Goal: Transaction & Acquisition: Purchase product/service

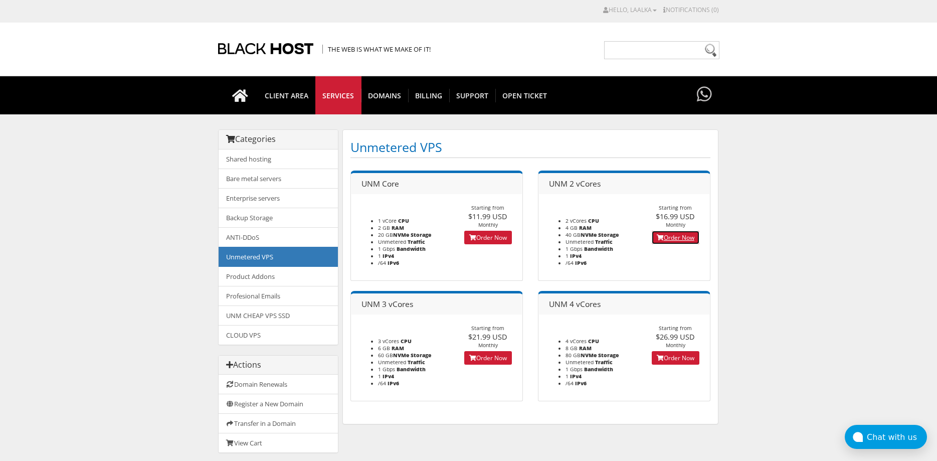
drag, startPoint x: 663, startPoint y: 238, endPoint x: 653, endPoint y: 246, distance: 13.2
click at [663, 238] on link "Order Now" at bounding box center [675, 238] width 48 height 14
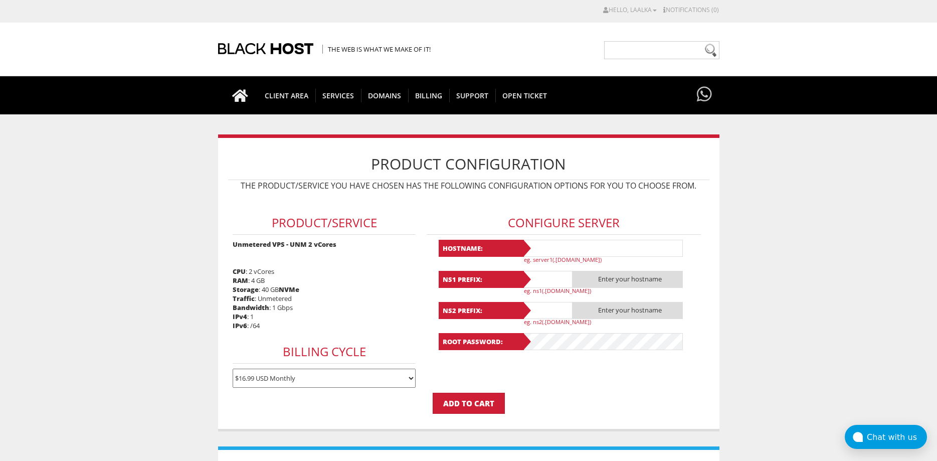
scroll to position [102, 0]
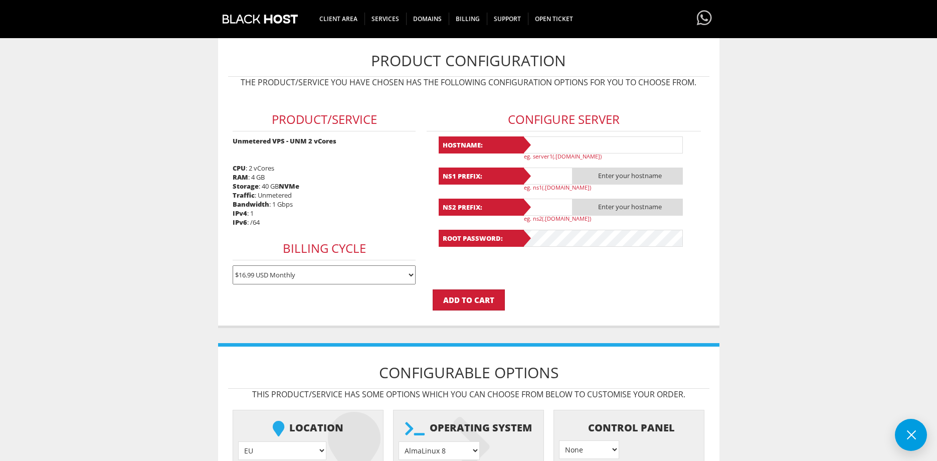
click at [398, 441] on select "AlmaLinux 8 } AlmaLinux 9 } AlmaLinux 10 } Rocky Linux 8 } Rocky Linux 9 } Cent…" at bounding box center [438, 450] width 81 height 19
click at [492, 439] on icon at bounding box center [497, 446] width 88 height 70
click at [150, 259] on body "CAD CHF EUR GBP JPY MKD RUB USD Hello, LaaLkA Credit Card Details Contacts/Sub-…" at bounding box center [468, 285] width 937 height 765
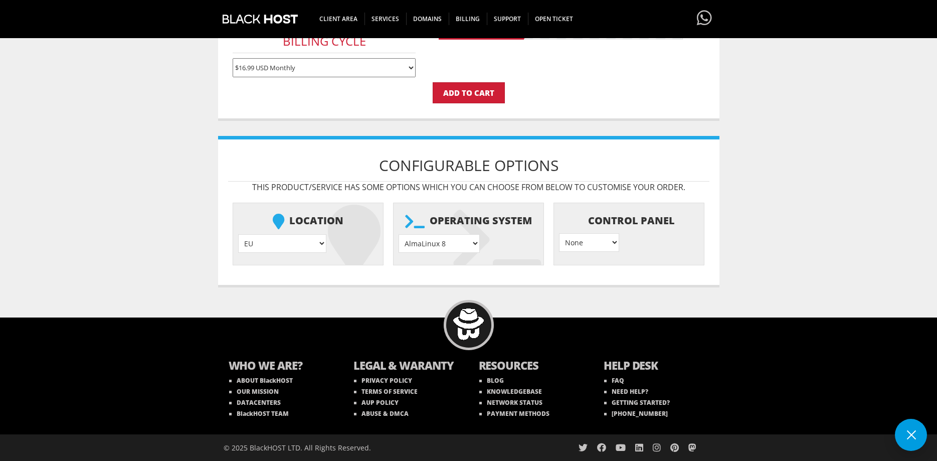
scroll to position [207, 0]
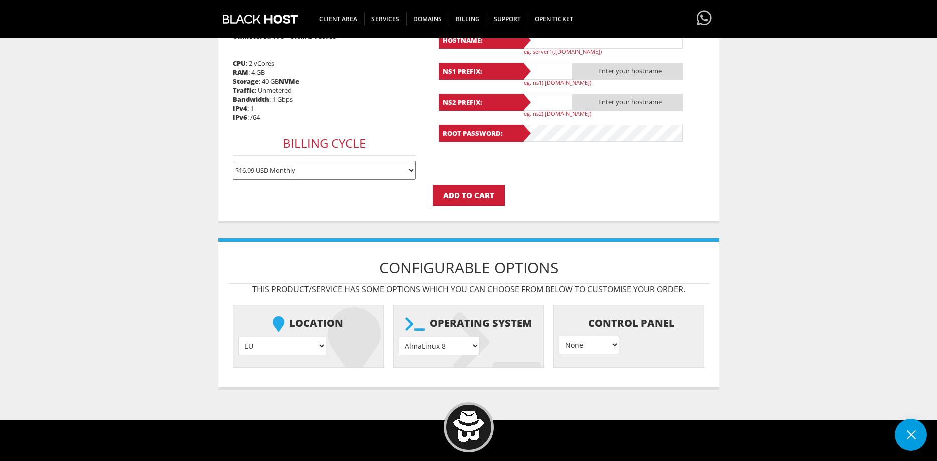
click at [559, 335] on select "None } Virtualmin } Cpanel } DirectAdmin }" at bounding box center [589, 344] width 60 height 19
click at [645, 252] on h1 "Configurable Options" at bounding box center [468, 268] width 481 height 32
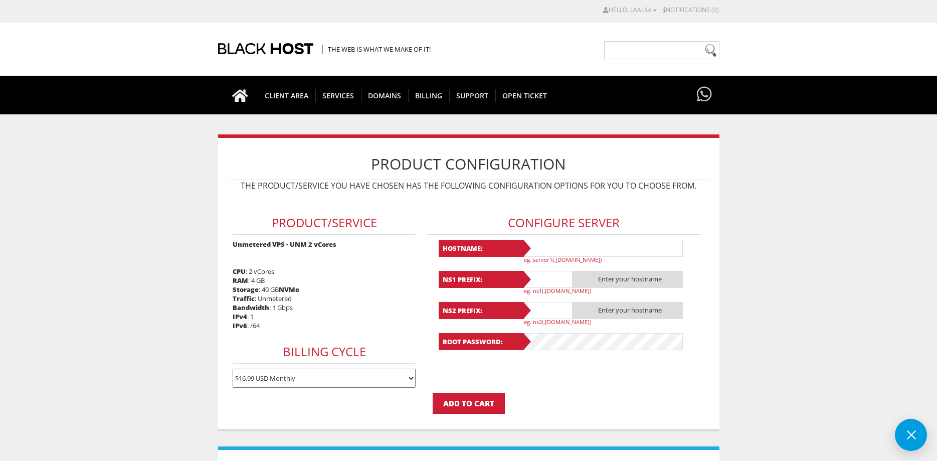
click at [391, 229] on h3 "Product/Service" at bounding box center [324, 223] width 183 height 24
click at [556, 251] on input "text" at bounding box center [602, 248] width 160 height 17
click at [595, 248] on input "text" at bounding box center [602, 248] width 160 height 17
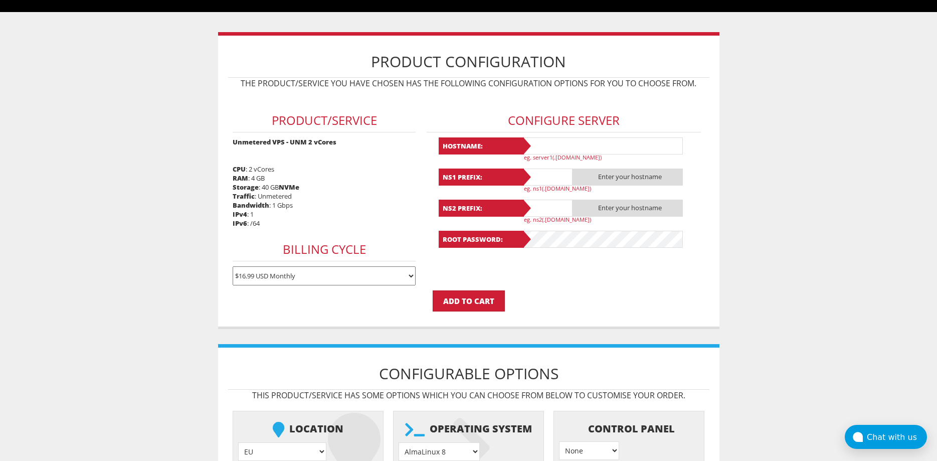
scroll to position [51, 0]
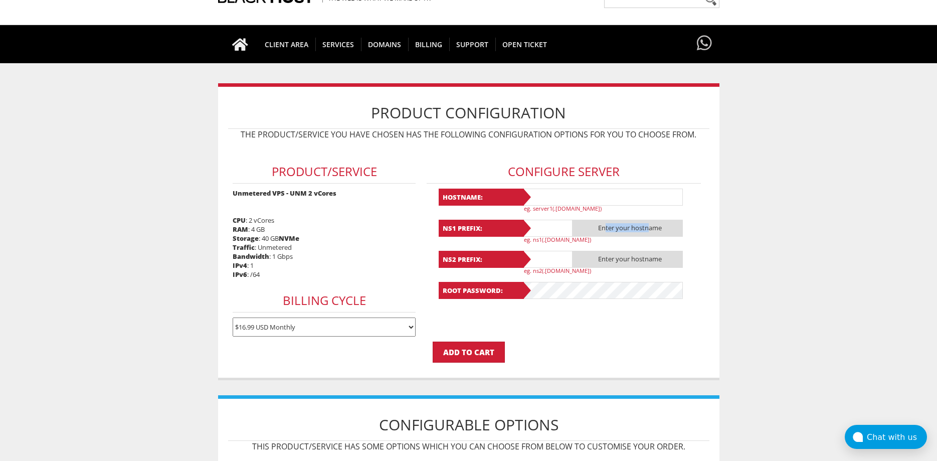
drag, startPoint x: 600, startPoint y: 226, endPoint x: 644, endPoint y: 223, distance: 44.2
click at [644, 223] on span "Enter your hostname" at bounding box center [627, 227] width 110 height 17
drag, startPoint x: 604, startPoint y: 260, endPoint x: 658, endPoint y: 262, distance: 54.1
click at [658, 262] on span "Enter your hostname" at bounding box center [627, 259] width 110 height 17
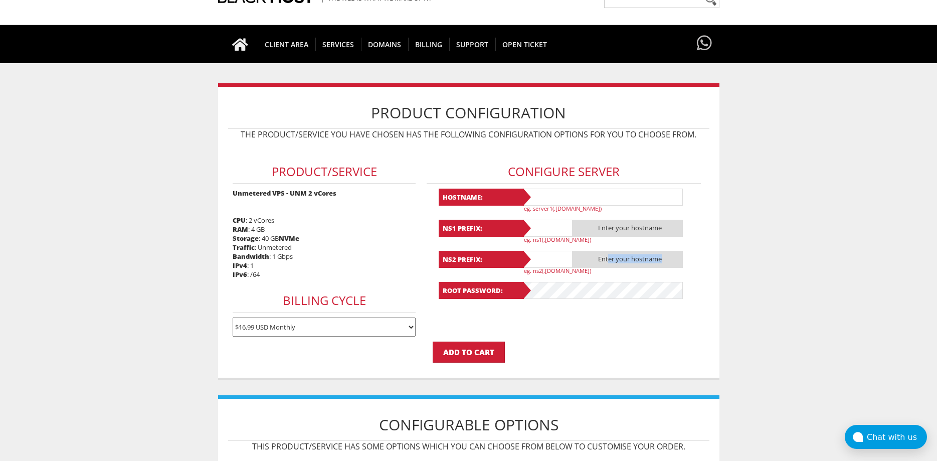
click at [658, 262] on span "Enter your hostname" at bounding box center [627, 259] width 110 height 17
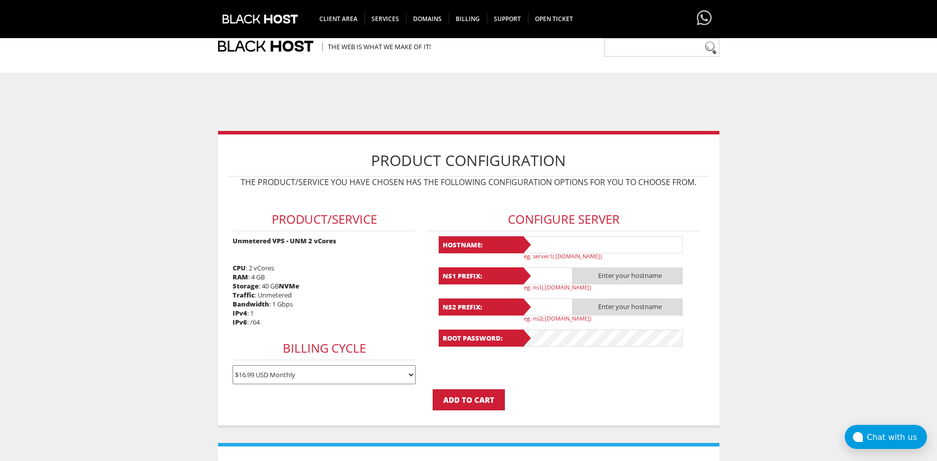
scroll to position [0, 0]
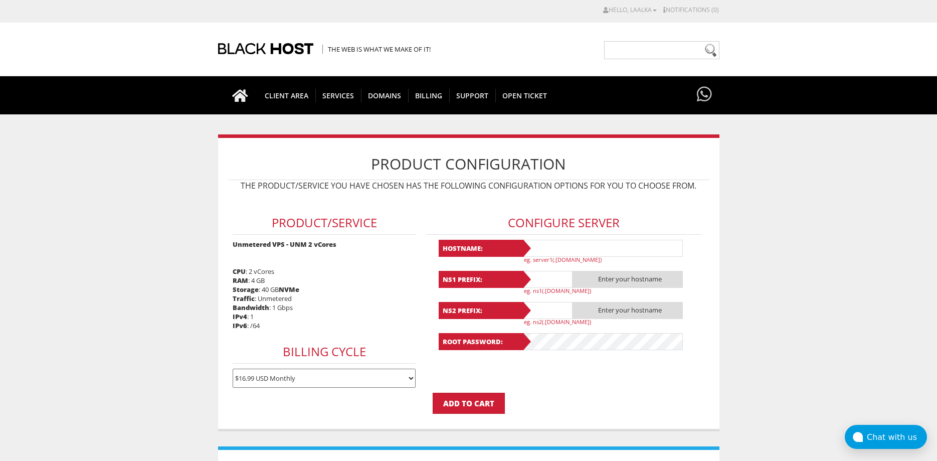
click at [567, 249] on input "text" at bounding box center [602, 248] width 160 height 17
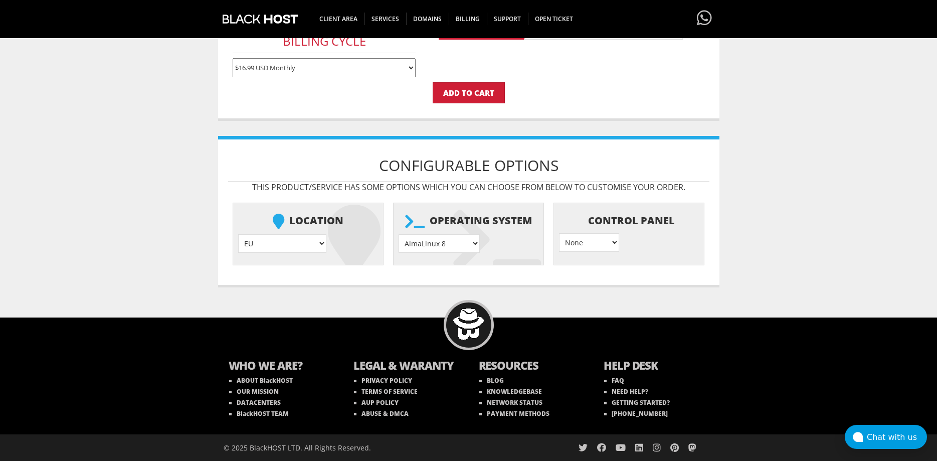
scroll to position [156, 0]
